Goal: Navigation & Orientation: Find specific page/section

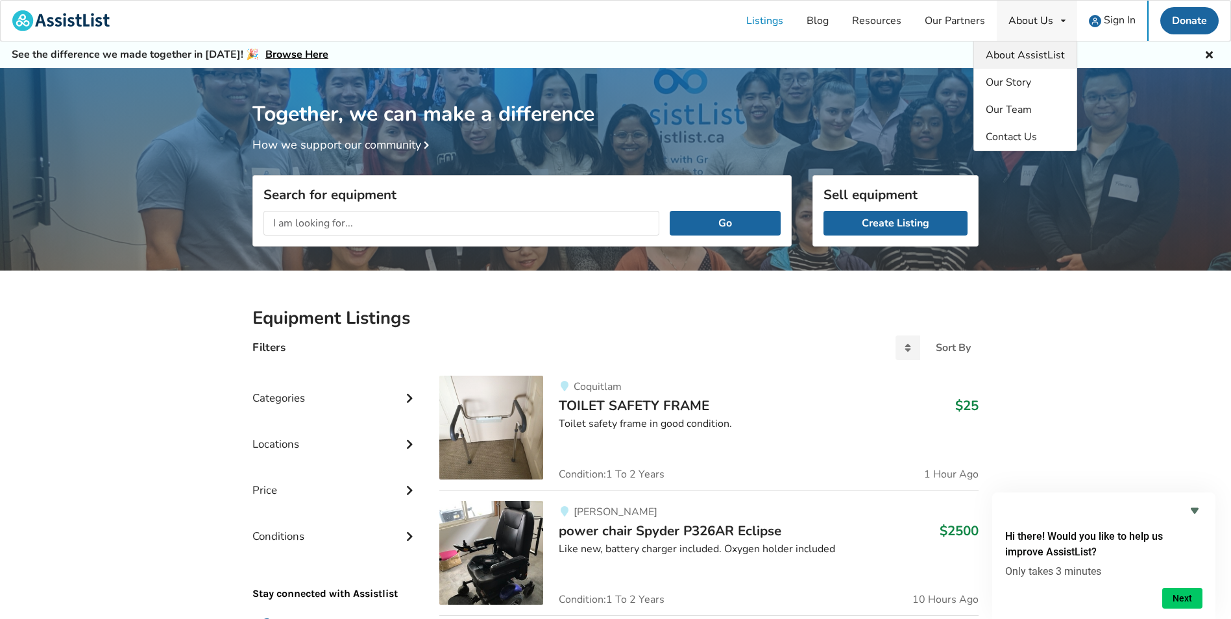
click at [1042, 58] on span "About AssistList" at bounding box center [1025, 55] width 79 height 14
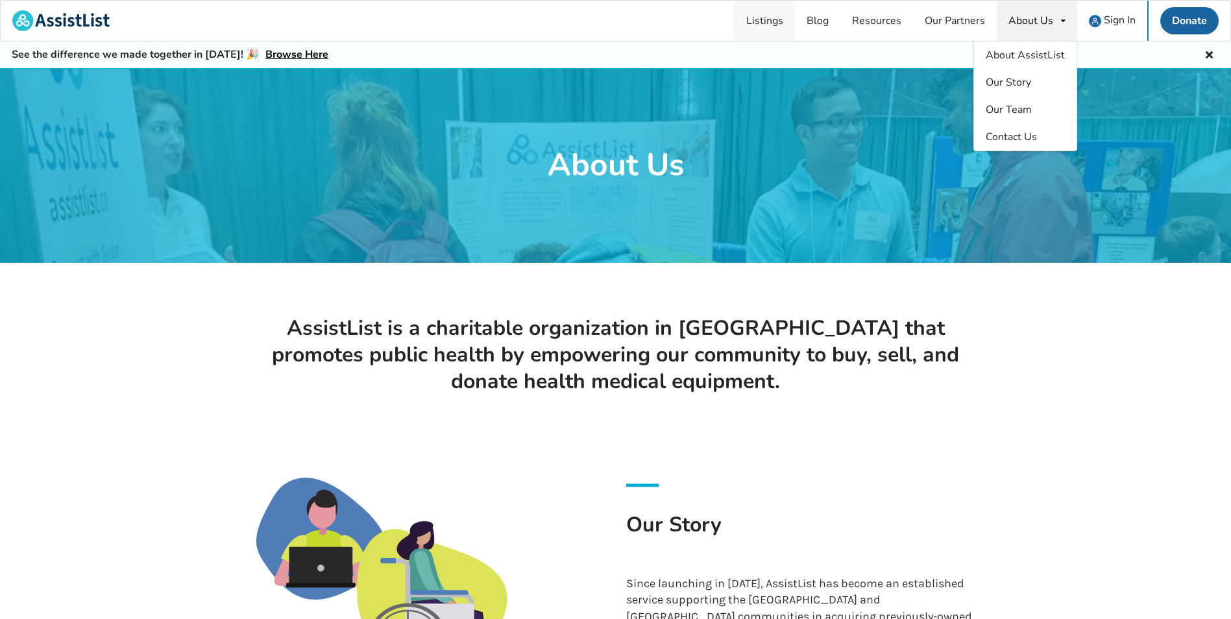
click at [767, 23] on link "Listings" at bounding box center [765, 21] width 60 height 40
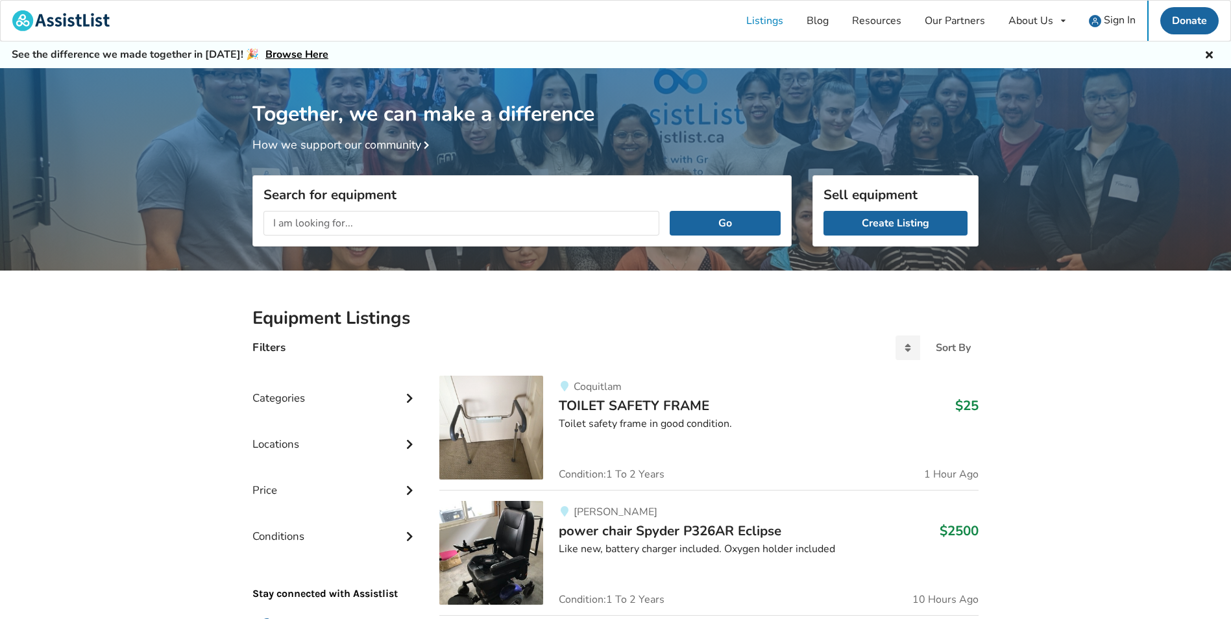
click at [380, 437] on div "Locations" at bounding box center [335, 434] width 166 height 46
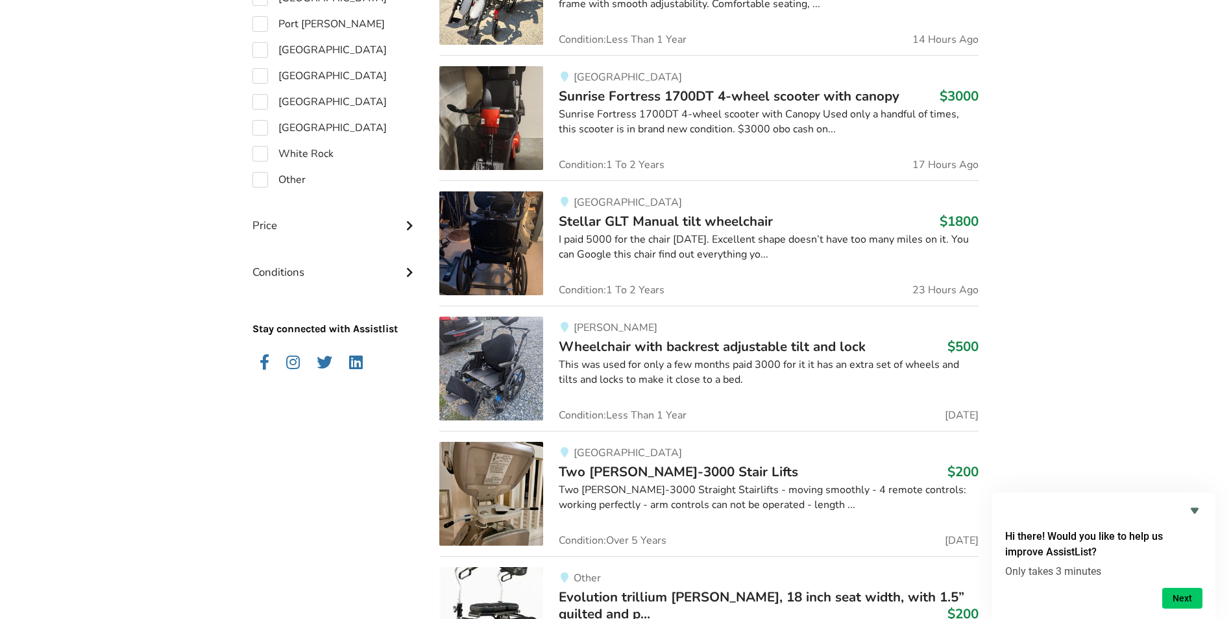
scroll to position [752, 0]
